Goal: Transaction & Acquisition: Download file/media

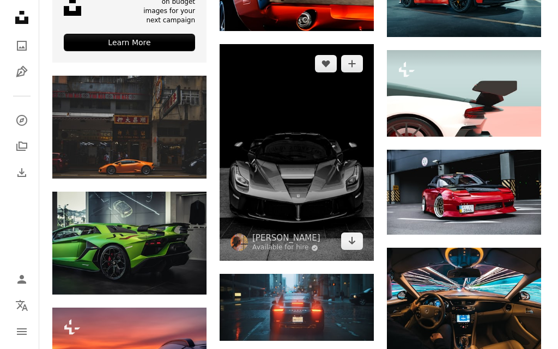
scroll to position [1500, 0]
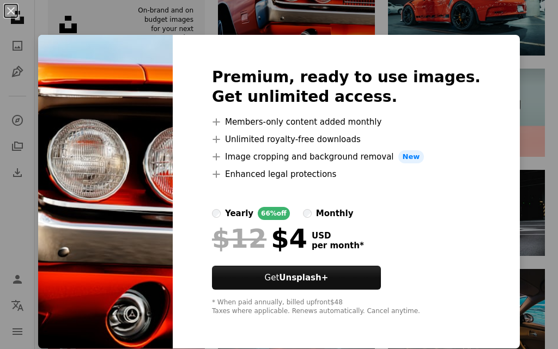
click at [518, 21] on div "An X shape Premium, ready to use images. Get unlimited access. A plus sign Memb…" at bounding box center [279, 174] width 558 height 349
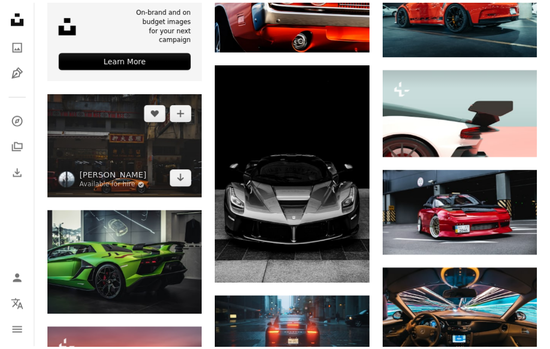
scroll to position [1391, 0]
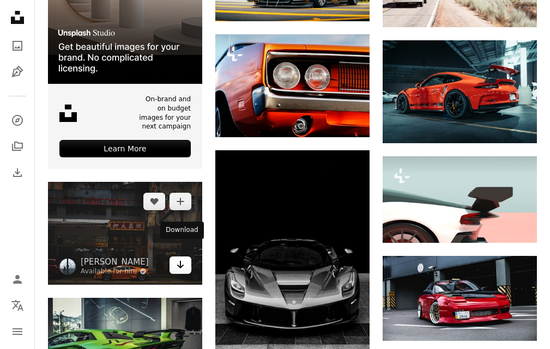
click at [181, 261] on icon "Download" at bounding box center [180, 265] width 7 height 8
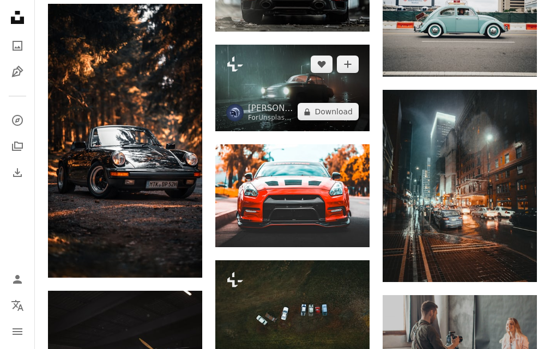
scroll to position [2045, 0]
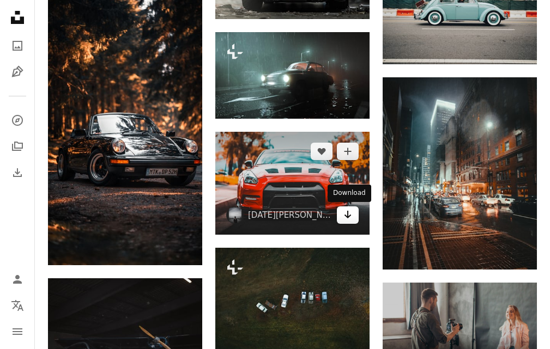
click at [342, 216] on link "Arrow pointing down" at bounding box center [348, 215] width 22 height 17
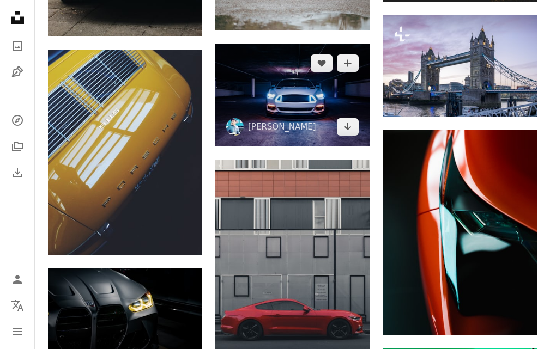
scroll to position [3625, 0]
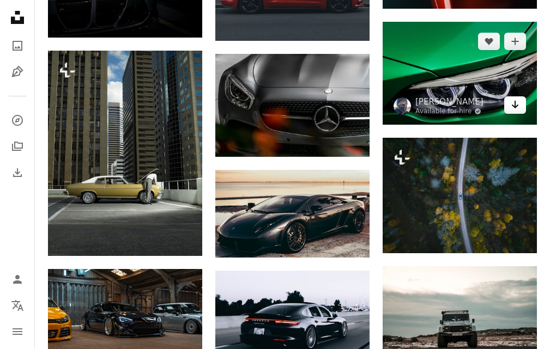
click at [521, 103] on link "Arrow pointing down" at bounding box center [515, 104] width 22 height 17
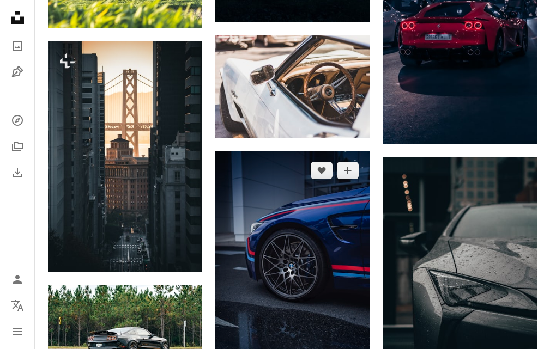
scroll to position [4878, 0]
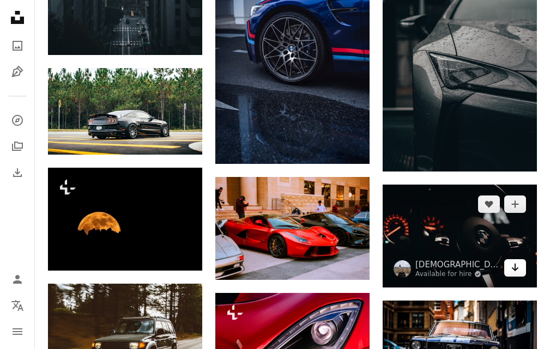
click at [516, 271] on icon "Arrow pointing down" at bounding box center [515, 267] width 9 height 13
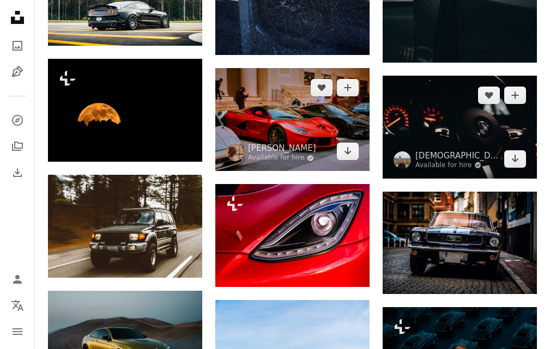
scroll to position [5696, 0]
